Goal: Information Seeking & Learning: Check status

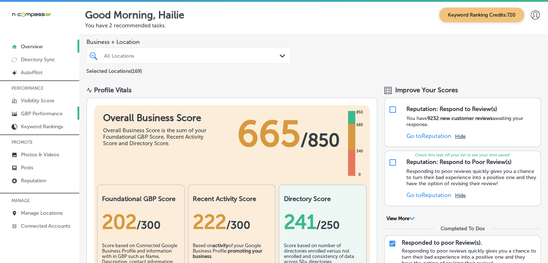
click at [57, 113] on p "GBP Performance" at bounding box center [42, 114] width 42 height 6
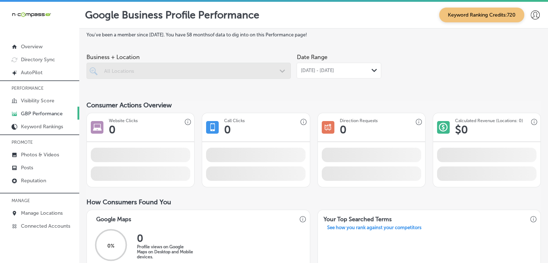
click at [304, 70] on span "[DATE] - [DATE]" at bounding box center [316, 71] width 33 height 6
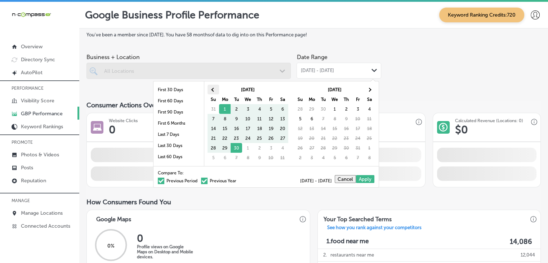
click at [212, 89] on span at bounding box center [213, 90] width 4 height 4
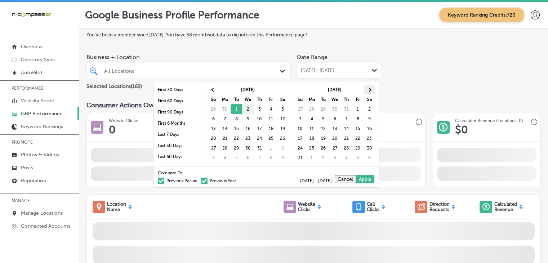
click at [371, 90] on th at bounding box center [369, 90] width 12 height 10
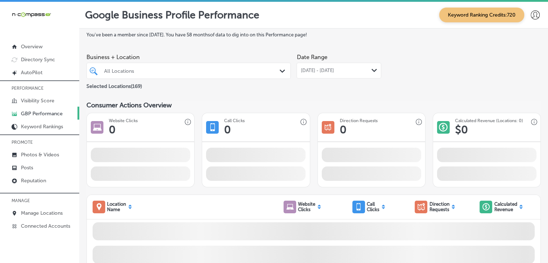
click at [223, 70] on div "All Locations" at bounding box center [192, 71] width 176 height 6
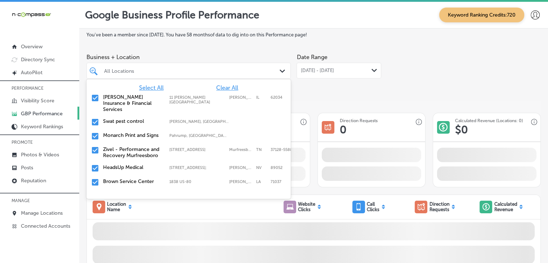
click at [225, 89] on span "Clear All" at bounding box center [227, 87] width 22 height 7
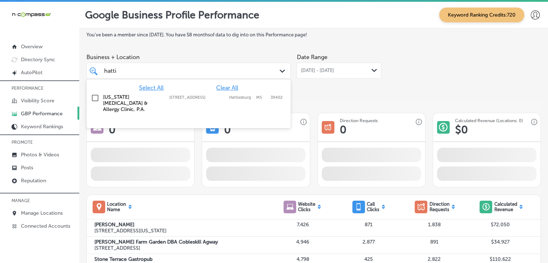
click at [233, 117] on div at bounding box center [188, 123] width 204 height 12
click at [254, 104] on div "[US_STATE] [MEDICAL_DATA] & Allergy Clinic, P.A. [STREET_ADDRESS][GEOGRAPHIC_DA…" at bounding box center [188, 103] width 198 height 21
click at [261, 71] on div "[PERSON_NAME]" at bounding box center [188, 70] width 176 height 11
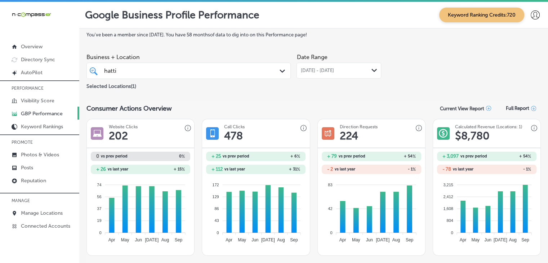
click at [362, 64] on div "[DATE] - [DATE] Path Created with Sketch." at bounding box center [338, 71] width 85 height 16
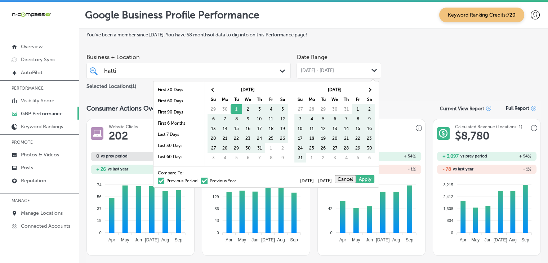
click at [219, 181] on label "Previous Year" at bounding box center [218, 181] width 35 height 4
click at [238, 180] on input "Previous Year" at bounding box center [238, 180] width 0 height 0
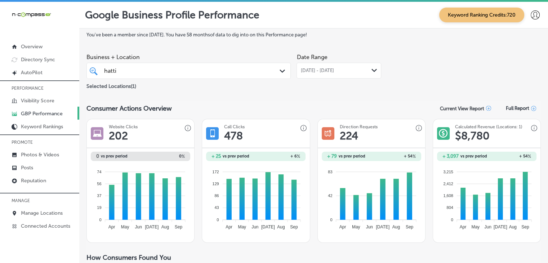
click at [329, 63] on div "[DATE] - [DATE] Path Created with Sketch." at bounding box center [338, 71] width 85 height 16
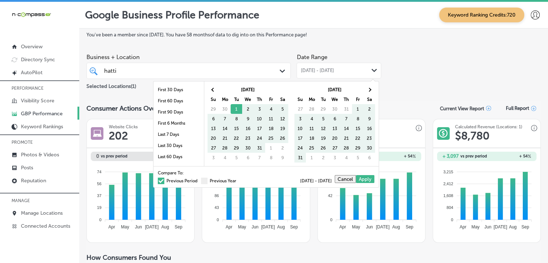
click at [212, 185] on div "Compare To: Previous Period Previous Year [DATE] - [DATE] Cancel Apply" at bounding box center [265, 176] width 225 height 21
click at [212, 183] on div "Compare To: Previous Period Previous Year [DATE] - [DATE] Cancel Apply" at bounding box center [265, 176] width 225 height 21
click at [214, 182] on label "Previous Year" at bounding box center [218, 181] width 35 height 4
click at [238, 180] on input "Previous Year" at bounding box center [238, 180] width 0 height 0
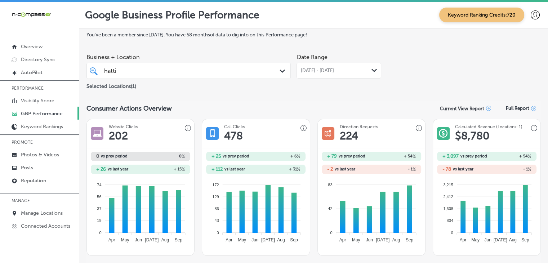
click at [317, 70] on span "[DATE] - [DATE]" at bounding box center [316, 71] width 33 height 6
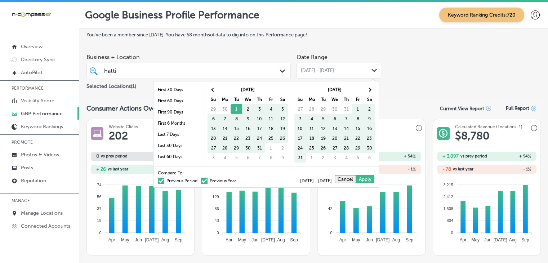
click at [215, 179] on label "Previous Year" at bounding box center [218, 181] width 35 height 4
click at [238, 180] on input "Previous Year" at bounding box center [238, 180] width 0 height 0
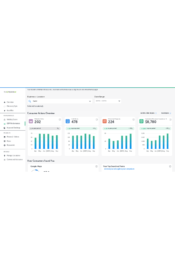
scroll to position [5, 0]
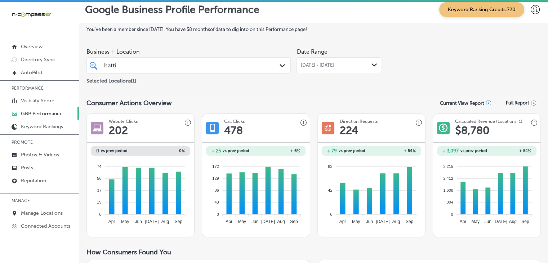
click at [309, 64] on span "[DATE] - [DATE]" at bounding box center [316, 65] width 33 height 6
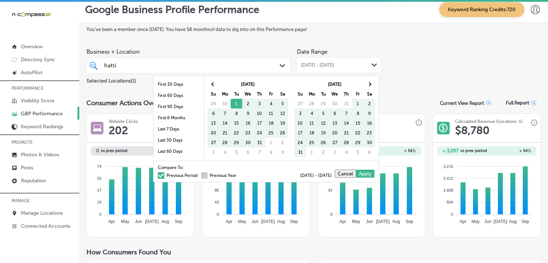
click at [206, 175] on label "Previous Year" at bounding box center [218, 175] width 35 height 4
click at [238, 174] on input "Previous Year" at bounding box center [238, 174] width 0 height 0
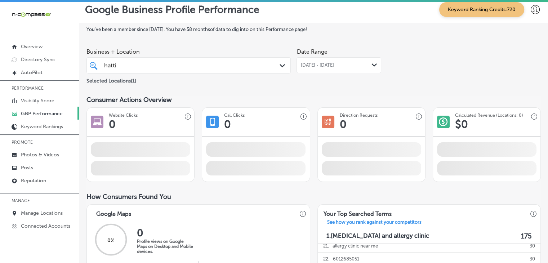
click at [302, 76] on div "Date Range [DATE] - [DATE] Path Created with Sketch." at bounding box center [338, 65] width 85 height 40
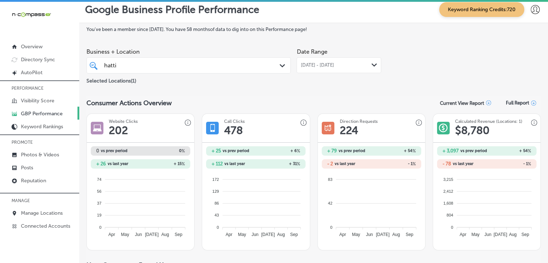
click at [309, 67] on span "[DATE] - [DATE]" at bounding box center [316, 65] width 33 height 6
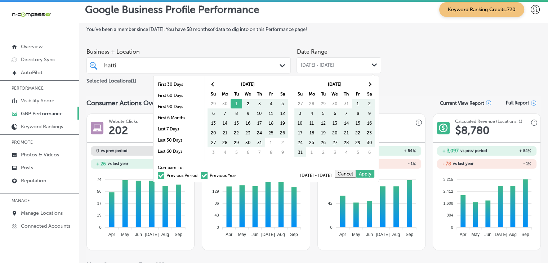
click at [175, 173] on label "Previous Period" at bounding box center [178, 175] width 40 height 4
click at [199, 174] on input "Previous Period" at bounding box center [199, 174] width 0 height 0
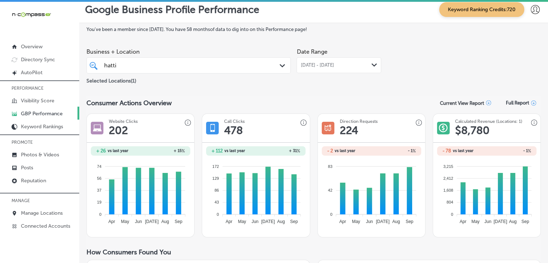
scroll to position [0, 0]
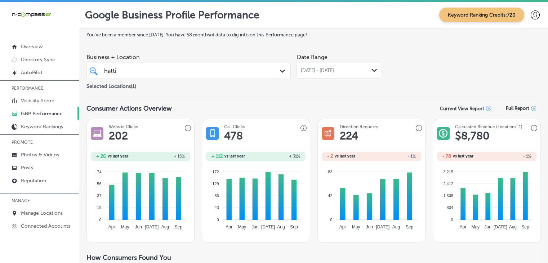
click at [306, 64] on div "[DATE] - [DATE] Path Created with Sketch." at bounding box center [338, 71] width 85 height 16
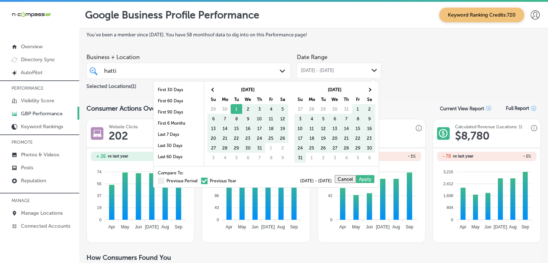
click at [167, 183] on div "Compare To: Previous Period Previous Year [DATE] - [DATE] Cancel Apply" at bounding box center [265, 176] width 225 height 21
click at [167, 179] on label "Previous Period" at bounding box center [178, 181] width 40 height 4
click at [199, 180] on input "Previous Period" at bounding box center [199, 180] width 0 height 0
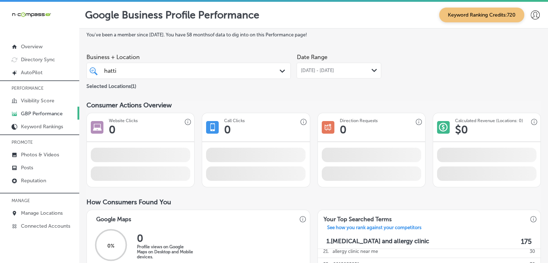
click at [173, 81] on div "Selected Locations ( 1 )" at bounding box center [188, 84] width 204 height 9
click at [175, 74] on div "[PERSON_NAME]" at bounding box center [179, 71] width 153 height 10
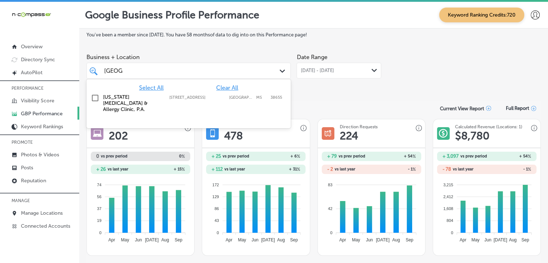
click at [256, 106] on div "[US_STATE] [MEDICAL_DATA] & Allergy Clinic, P.A. [STREET_ADDRESS] [STREET_ADDRE…" at bounding box center [188, 103] width 198 height 21
type input "[GEOGRAPHIC_DATA]"
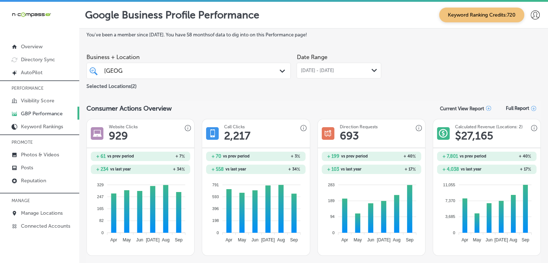
click at [304, 71] on span "[DATE] - [DATE]" at bounding box center [316, 71] width 33 height 6
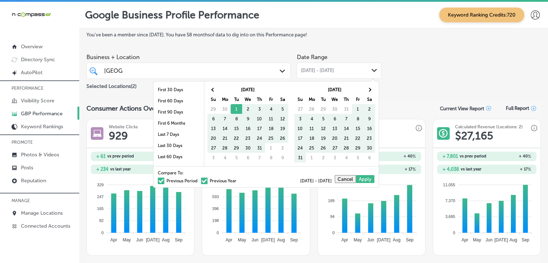
click at [184, 179] on label "Previous Period" at bounding box center [178, 181] width 40 height 4
click at [199, 180] on input "Previous Period" at bounding box center [199, 180] width 0 height 0
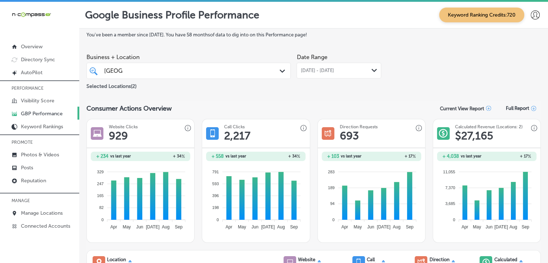
click at [171, 62] on div "Business + Location [GEOGRAPHIC_DATA] [GEOGRAPHIC_DATA] Path Created with Sketc…" at bounding box center [188, 64] width 204 height 29
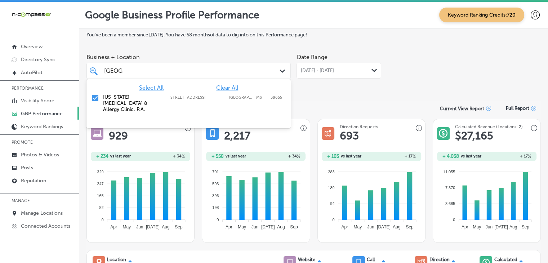
click at [185, 73] on div "oxford [GEOGRAPHIC_DATA]" at bounding box center [179, 71] width 153 height 10
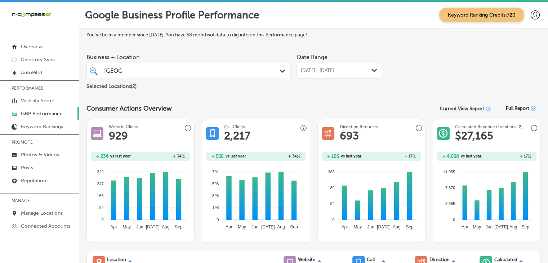
click at [245, 57] on span "Business + Location" at bounding box center [188, 57] width 204 height 7
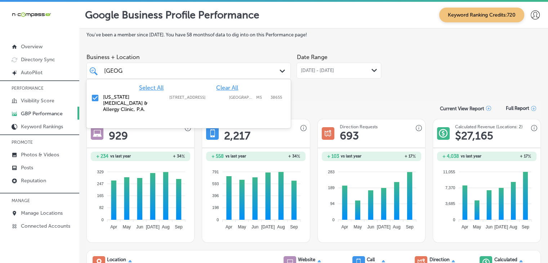
click at [234, 67] on div "oxford [GEOGRAPHIC_DATA]" at bounding box center [179, 71] width 153 height 10
click at [336, 80] on div "Date Range [DATE] - [DATE] Path Created with Sketch." at bounding box center [338, 70] width 85 height 40
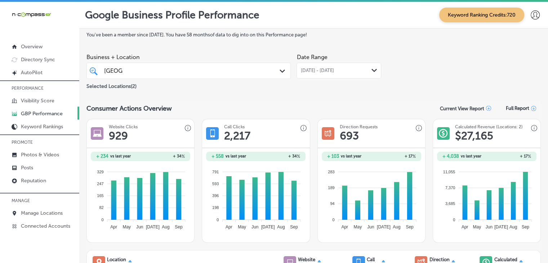
click at [276, 75] on div "oxford [GEOGRAPHIC_DATA] Path Created with Sketch." at bounding box center [188, 70] width 203 height 11
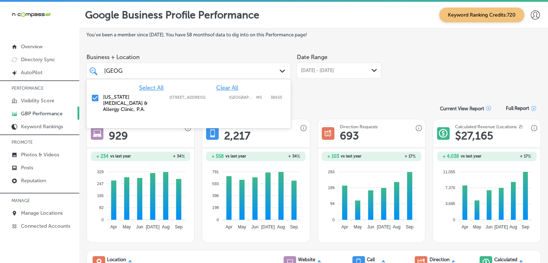
click at [225, 84] on span "Clear All" at bounding box center [227, 87] width 22 height 7
click at [212, 99] on label "[STREET_ADDRESS]" at bounding box center [197, 97] width 56 height 5
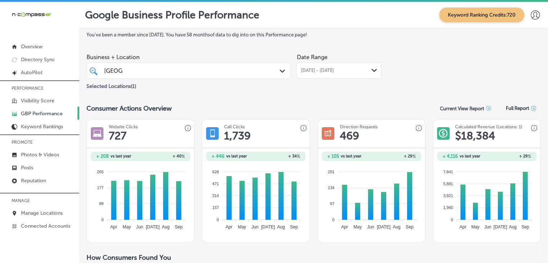
click at [334, 72] on span "[DATE] - [DATE]" at bounding box center [316, 71] width 33 height 6
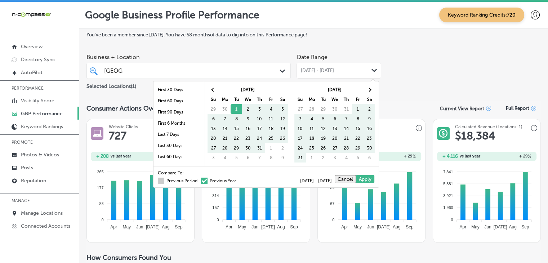
click at [185, 181] on label "Previous Period" at bounding box center [178, 181] width 40 height 4
click at [199, 180] on input "Previous Period" at bounding box center [199, 180] width 0 height 0
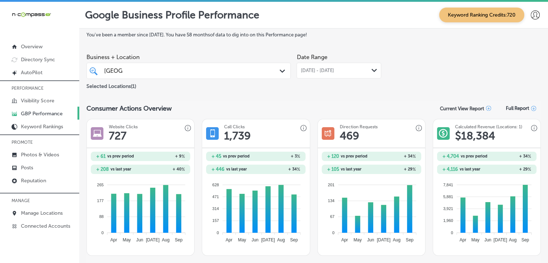
click at [345, 74] on div "[DATE] - [DATE] Path Created with Sketch." at bounding box center [338, 71] width 85 height 16
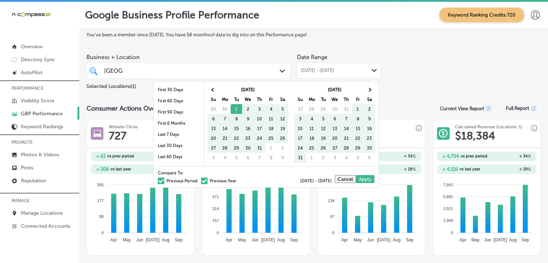
click at [179, 176] on div "Compare To: Previous Period Previous Year" at bounding box center [197, 177] width 79 height 12
click at [178, 179] on label "Previous Period" at bounding box center [178, 181] width 40 height 4
click at [199, 180] on input "Previous Period" at bounding box center [199, 180] width 0 height 0
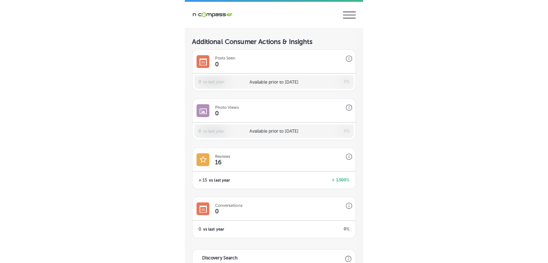
scroll to position [654, 0]
